Goal: Download file/media

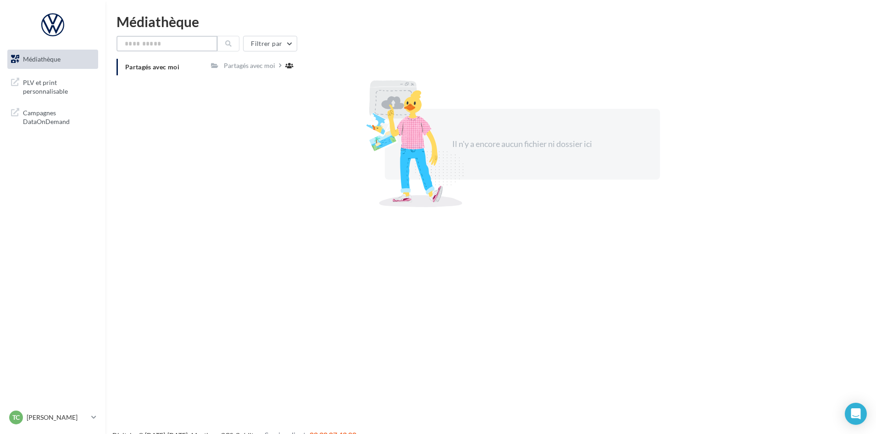
click at [154, 37] on input "text" at bounding box center [167, 44] width 101 height 16
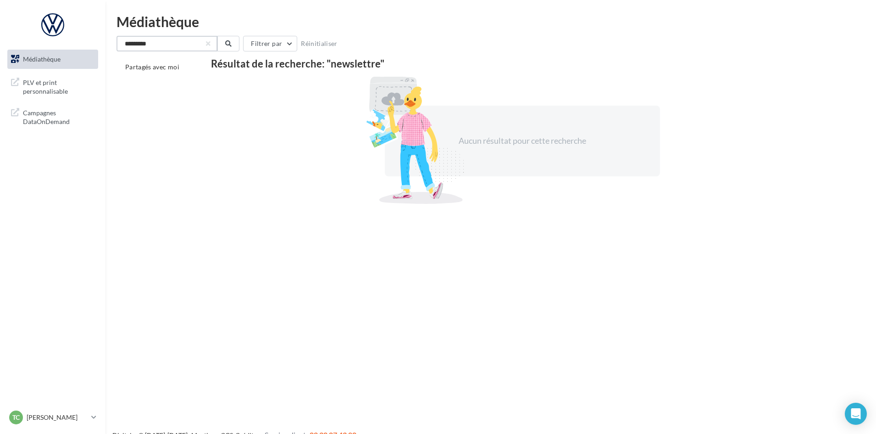
type input "**********"
drag, startPoint x: 170, startPoint y: 48, endPoint x: 103, endPoint y: 67, distance: 69.0
click at [103, 67] on div "Médiathèque PLV et print personnalisable" at bounding box center [438, 232] width 876 height 434
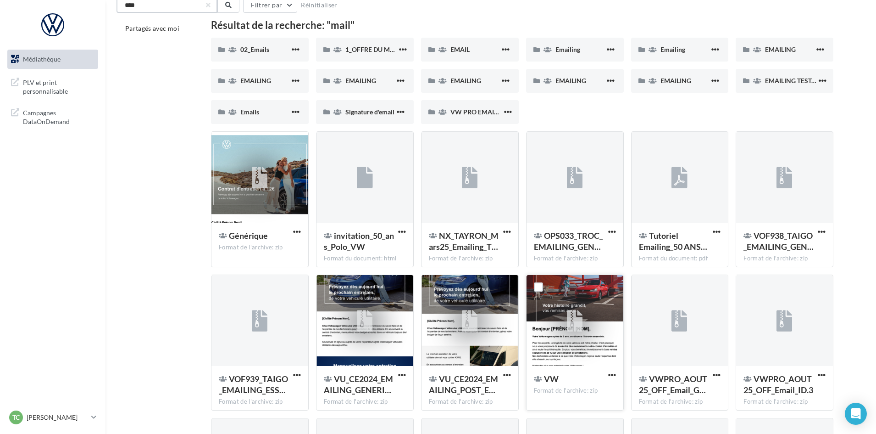
scroll to position [92, 0]
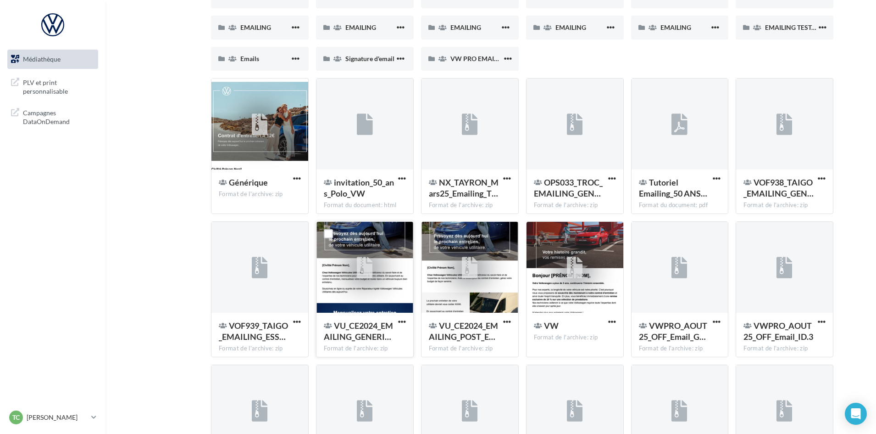
type input "****"
click at [367, 280] on div at bounding box center [365, 267] width 16 height 30
click at [401, 318] on span "button" at bounding box center [402, 321] width 8 height 8
click at [381, 342] on button "Télécharger" at bounding box center [362, 340] width 92 height 24
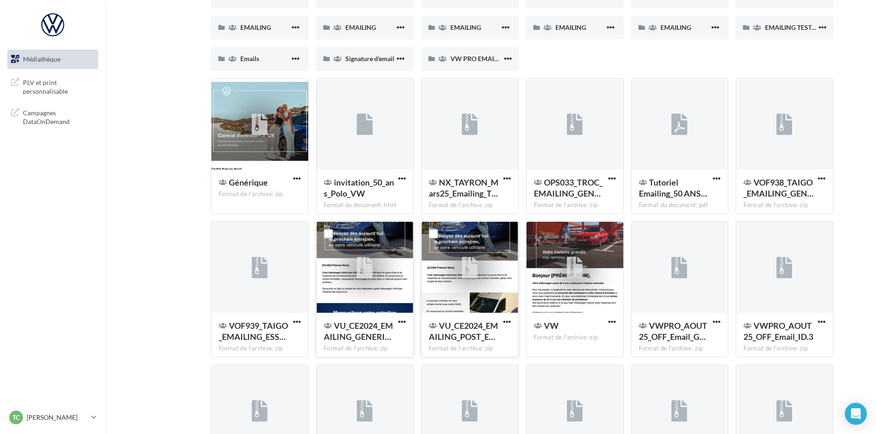
scroll to position [138, 0]
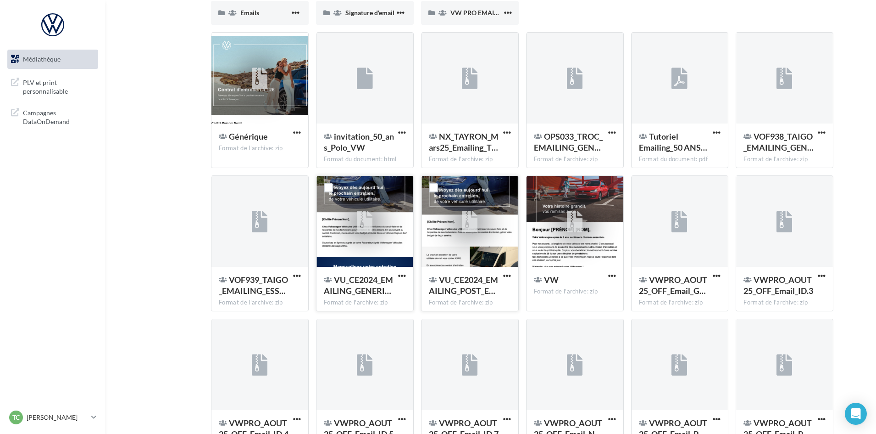
click at [451, 244] on div at bounding box center [470, 222] width 97 height 92
click at [609, 278] on span "button" at bounding box center [612, 276] width 8 height 8
click at [568, 295] on button "Télécharger" at bounding box center [572, 294] width 92 height 24
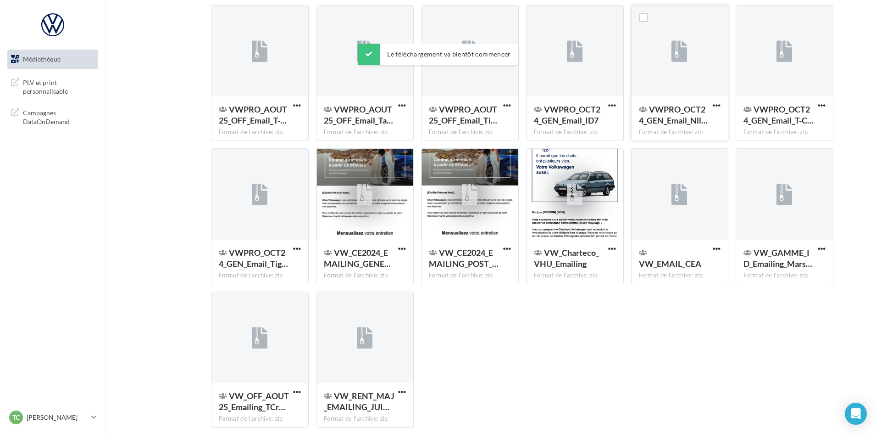
scroll to position [635, 0]
